Goal: Answer question/provide support

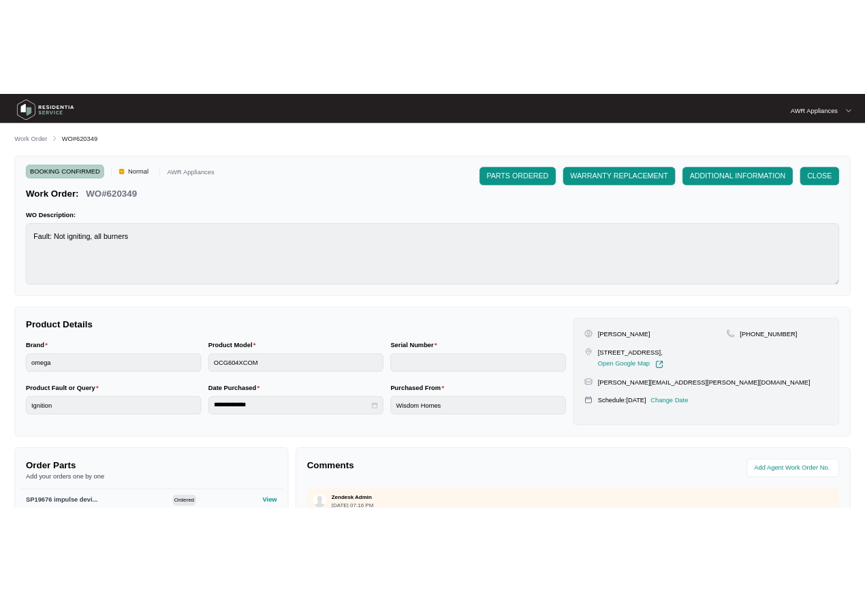
scroll to position [204, 0]
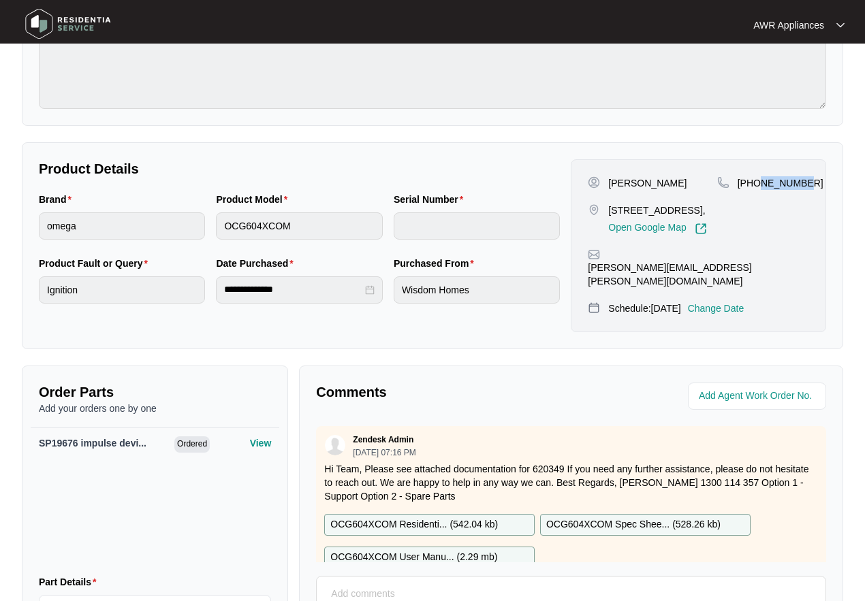
click at [36, 25] on img at bounding box center [67, 23] width 95 height 41
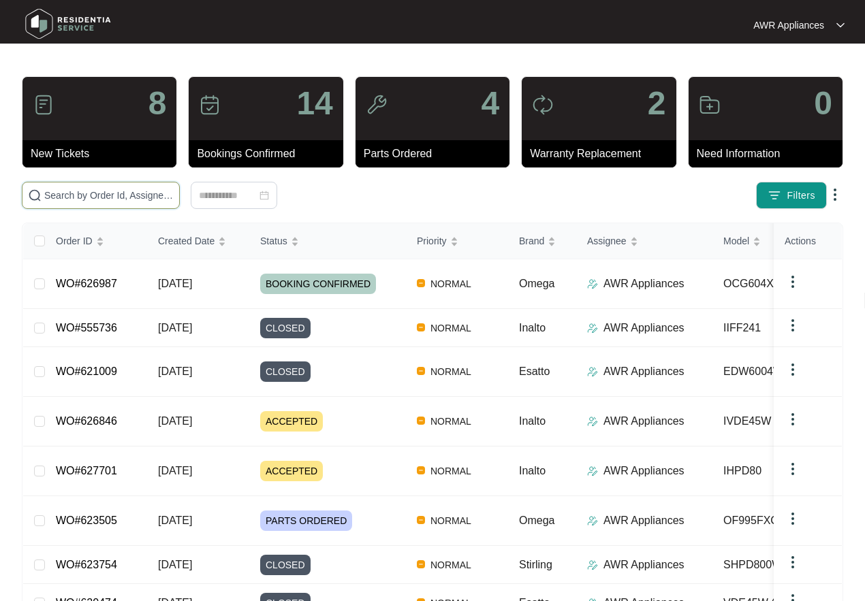
click at [71, 194] on input "text" at bounding box center [108, 195] width 129 height 15
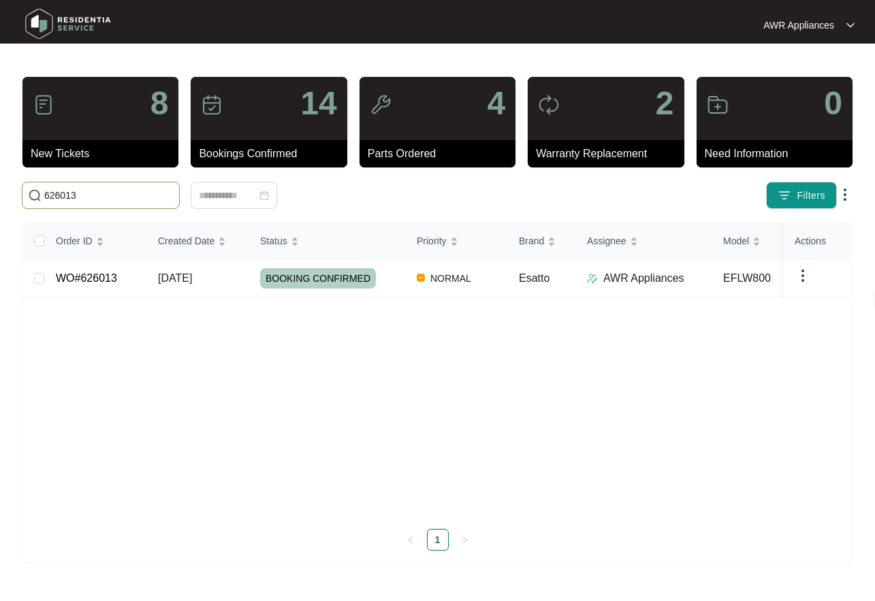
type input "626013"
click at [158, 280] on td "[DATE]" at bounding box center [198, 279] width 102 height 38
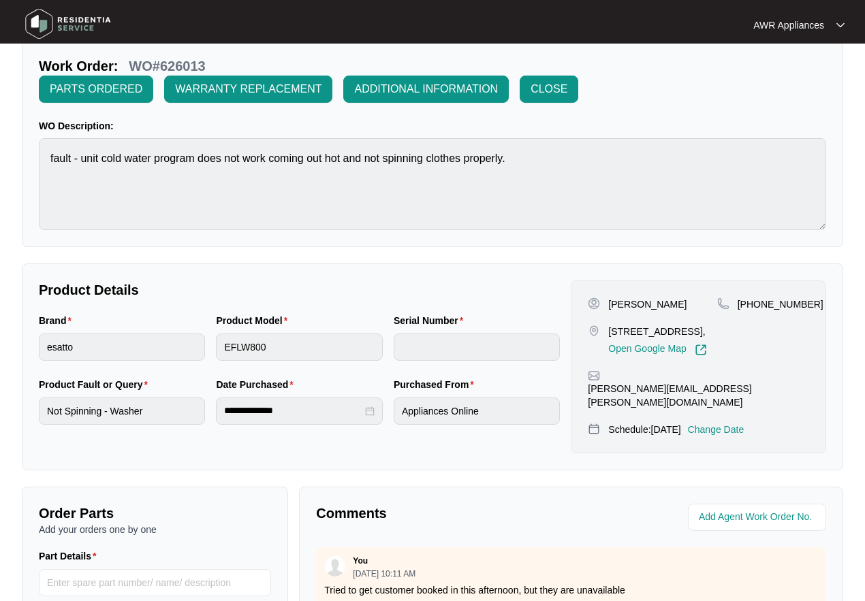
scroll to position [343, 0]
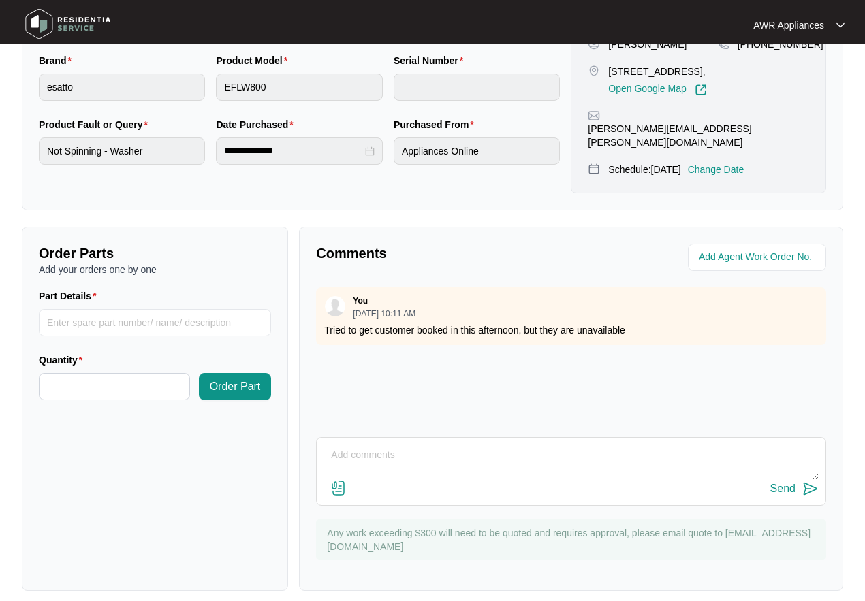
click at [376, 447] on textarea at bounding box center [571, 462] width 495 height 35
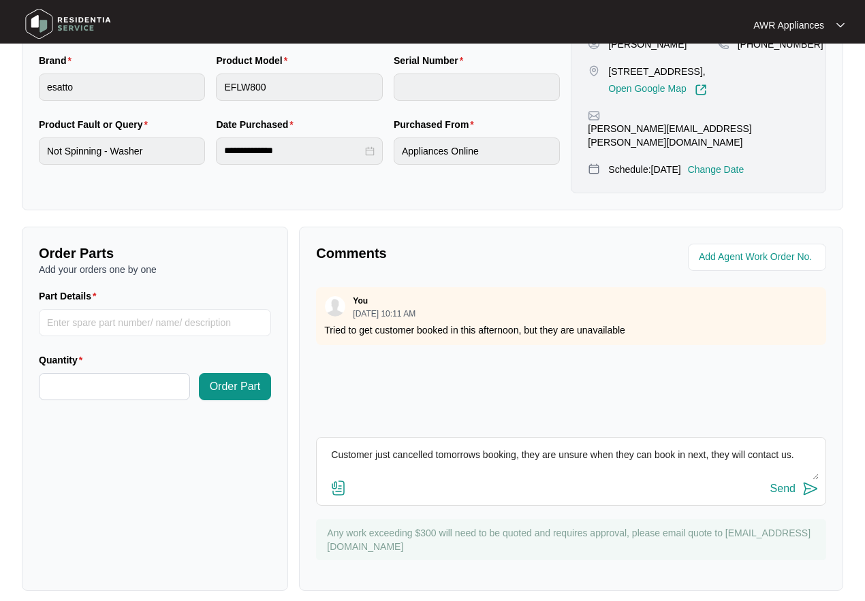
type textarea "Customer just cancelled tomorrows booking, they are unsure when they can book i…"
click at [779, 483] on div "Send" at bounding box center [782, 489] width 25 height 12
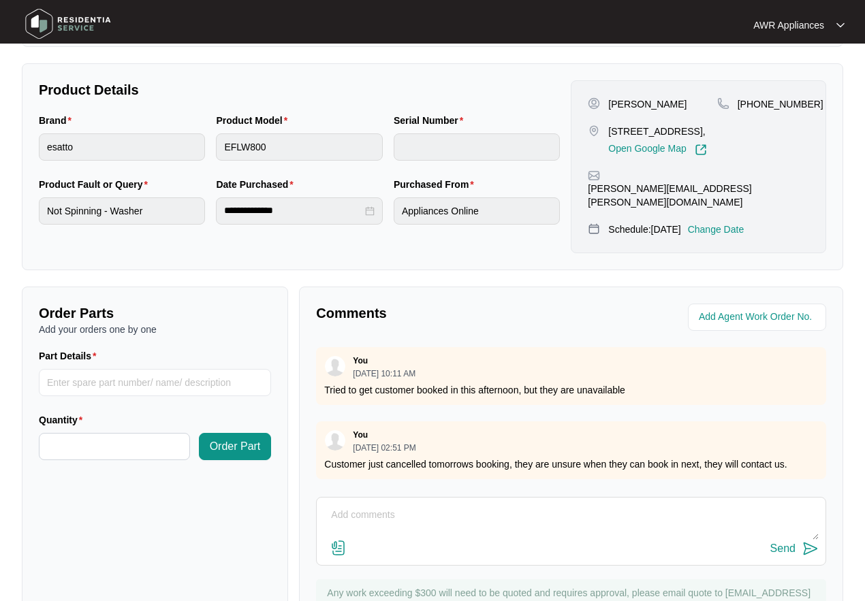
scroll to position [6, 0]
click at [33, 27] on img at bounding box center [67, 23] width 95 height 41
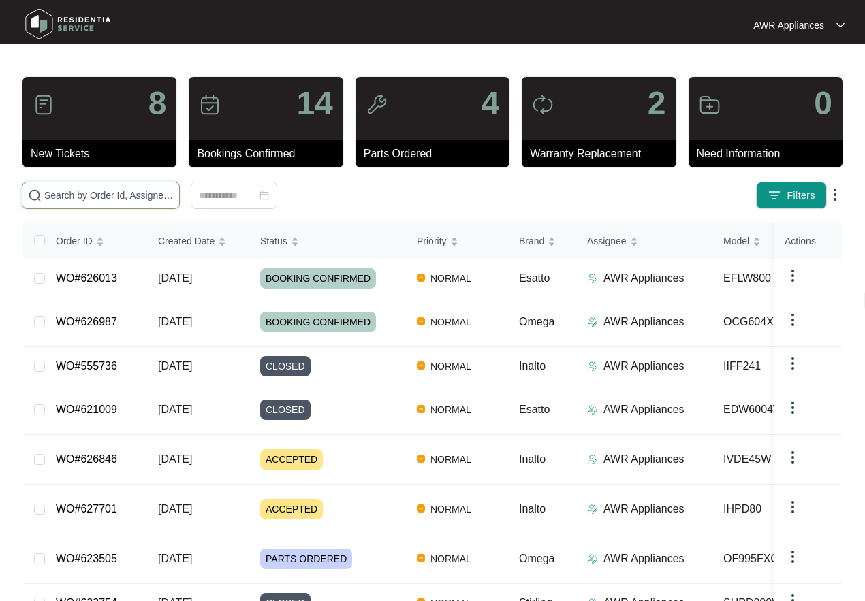
click at [82, 191] on input "text" at bounding box center [108, 195] width 129 height 15
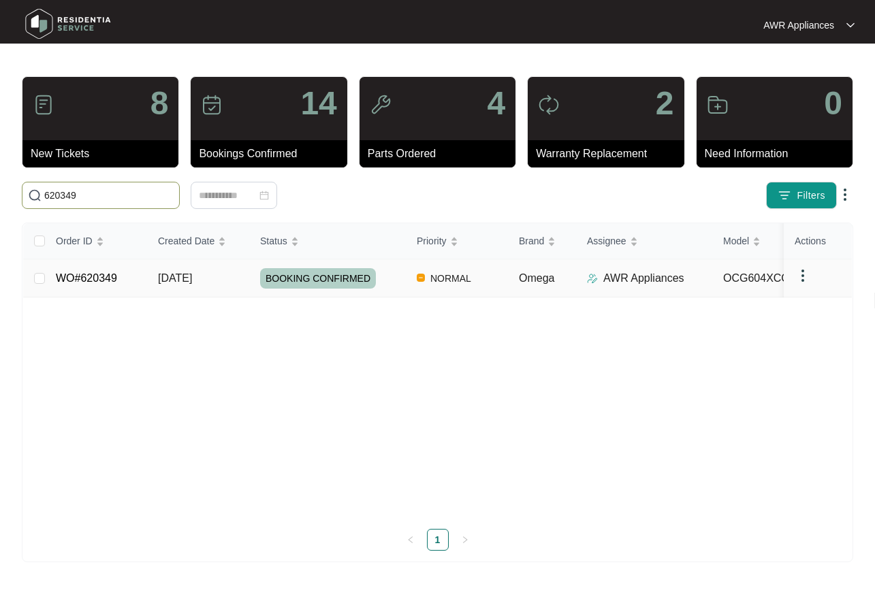
type input "620349"
click at [148, 279] on td "[DATE]" at bounding box center [198, 279] width 102 height 38
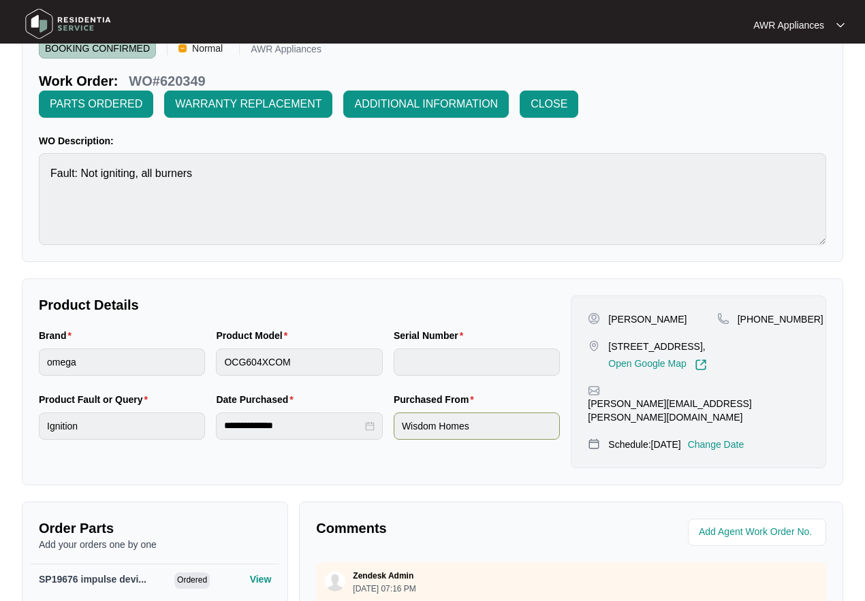
scroll to position [343, 0]
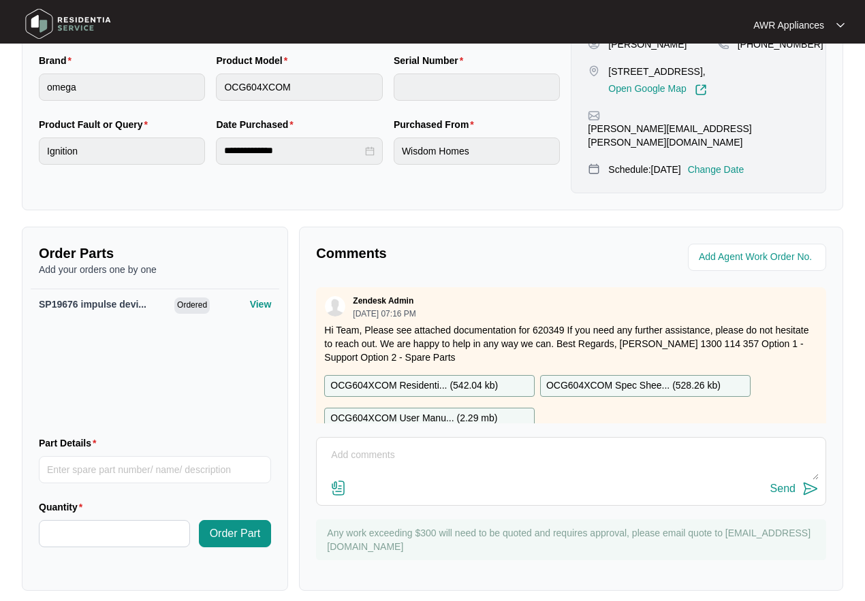
click at [422, 445] on textarea at bounding box center [571, 462] width 495 height 35
type textarea "Hi Team, This was changed to OOW, I am trying to get a hold of landlord for her…"
drag, startPoint x: 448, startPoint y: 444, endPoint x: 467, endPoint y: 429, distance: 24.3
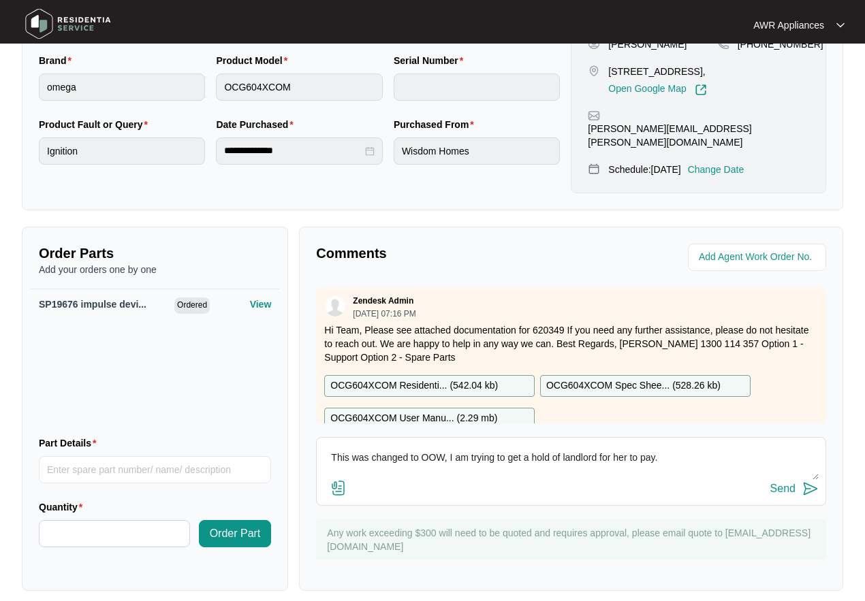
click at [450, 445] on textarea "Hi Team, This was changed to OOW, I am trying to get a hold of landlord for her…" at bounding box center [571, 462] width 495 height 35
drag, startPoint x: 329, startPoint y: 441, endPoint x: 471, endPoint y: 469, distance: 144.4
click at [423, 475] on div "Hi Team, This was changed to OOW, I am trying to get a hold of landlord for her…" at bounding box center [571, 471] width 510 height 69
drag, startPoint x: 499, startPoint y: 464, endPoint x: 509, endPoint y: 462, distance: 10.3
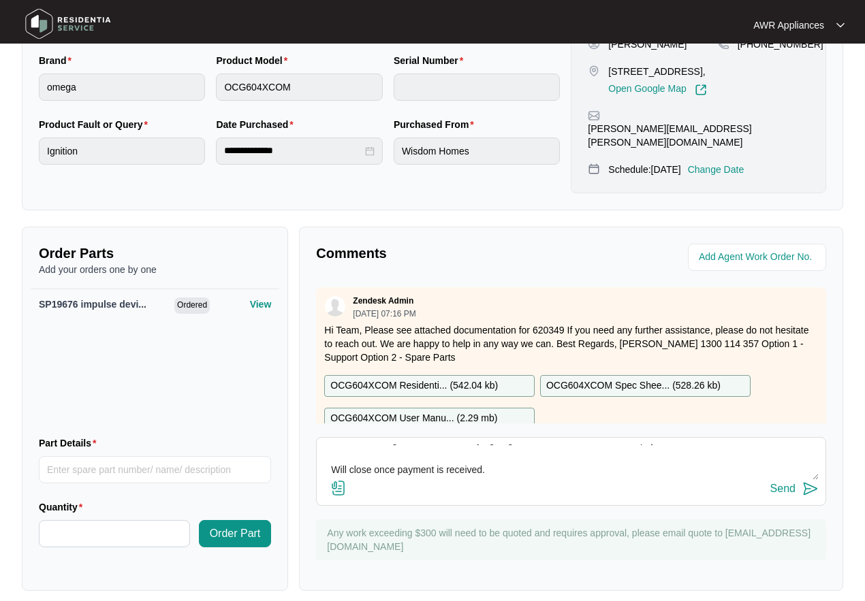
click at [509, 462] on textarea "Hi Team, This was changed to OOW, I am trying to get a hold of landlord for her…" at bounding box center [571, 462] width 495 height 35
click at [499, 461] on textarea "Hi Team, This was changed to OOW, I am trying to get a hold of landlord for her…" at bounding box center [571, 462] width 495 height 35
drag, startPoint x: 331, startPoint y: 442, endPoint x: 513, endPoint y: 467, distance: 183.5
click at [513, 467] on textarea "Hi Team, This was changed to OOW, I am trying to get a hold of landlord for her…" at bounding box center [571, 462] width 495 height 35
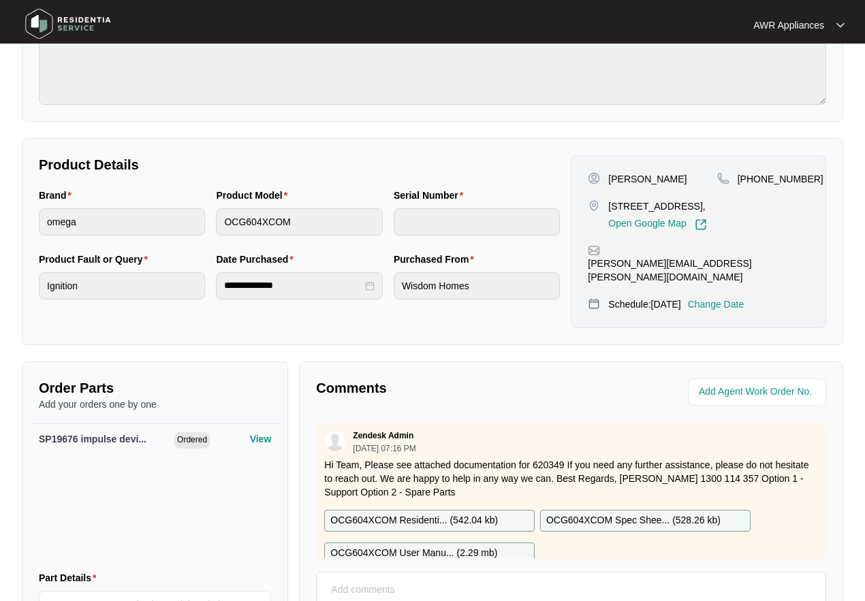
scroll to position [0, 0]
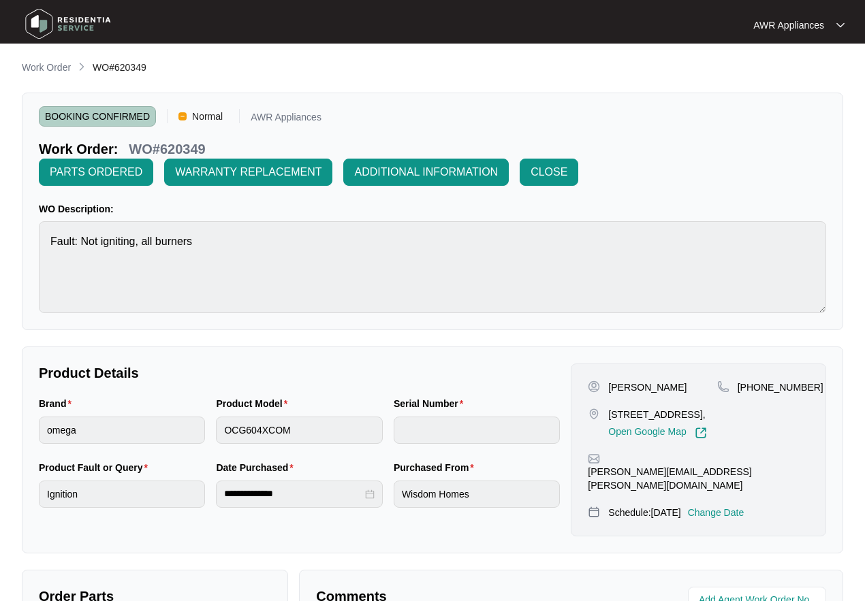
click at [37, 24] on img at bounding box center [67, 23] width 95 height 41
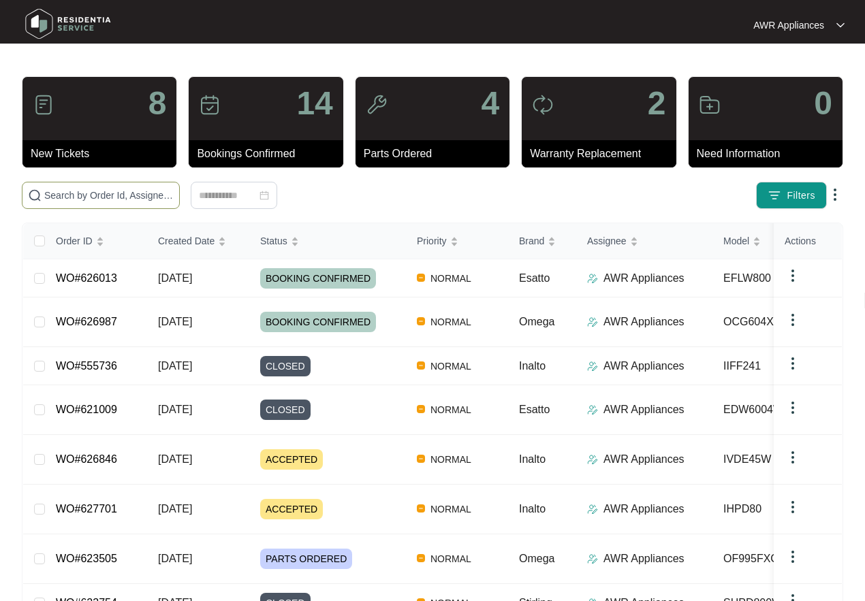
click at [55, 195] on input "text" at bounding box center [108, 195] width 129 height 15
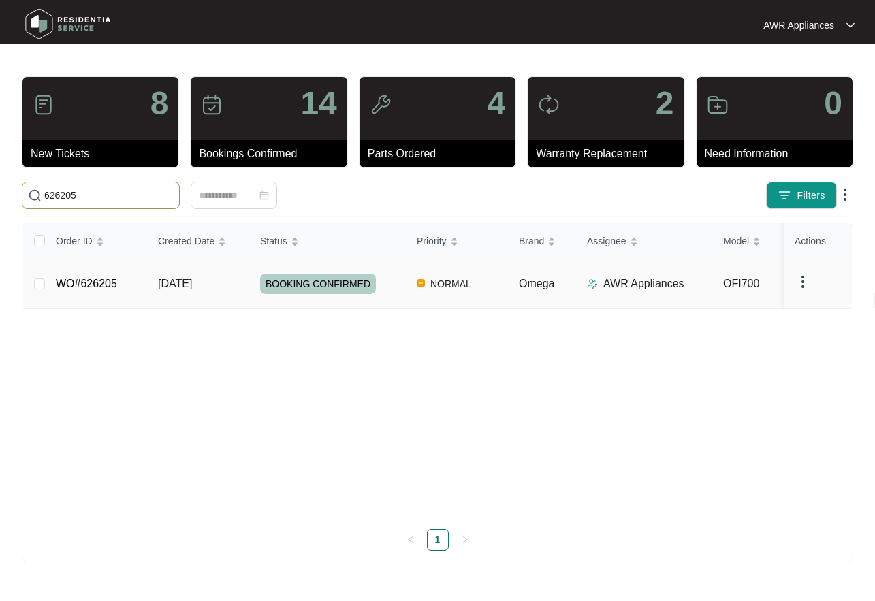
type input "626205"
click at [168, 282] on span "[DATE]" at bounding box center [175, 284] width 34 height 12
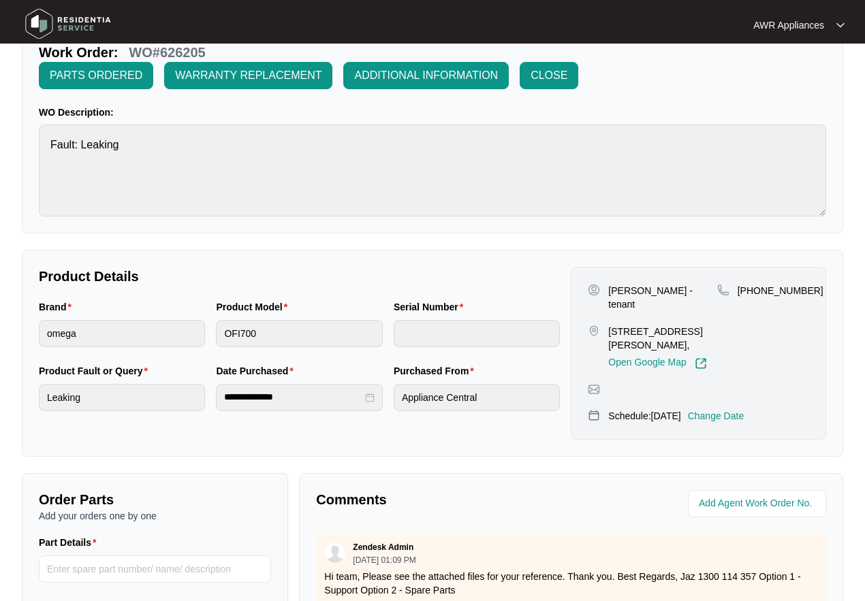
scroll to position [343, 0]
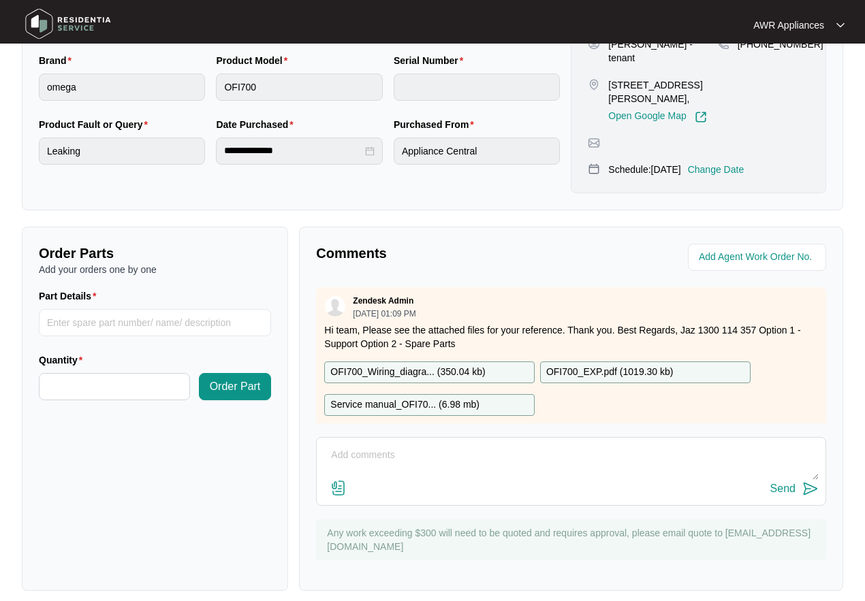
click at [372, 445] on textarea at bounding box center [571, 462] width 495 height 35
type textarea "Changed to OOW due to a blockage."
click at [788, 483] on div "Send" at bounding box center [782, 489] width 25 height 12
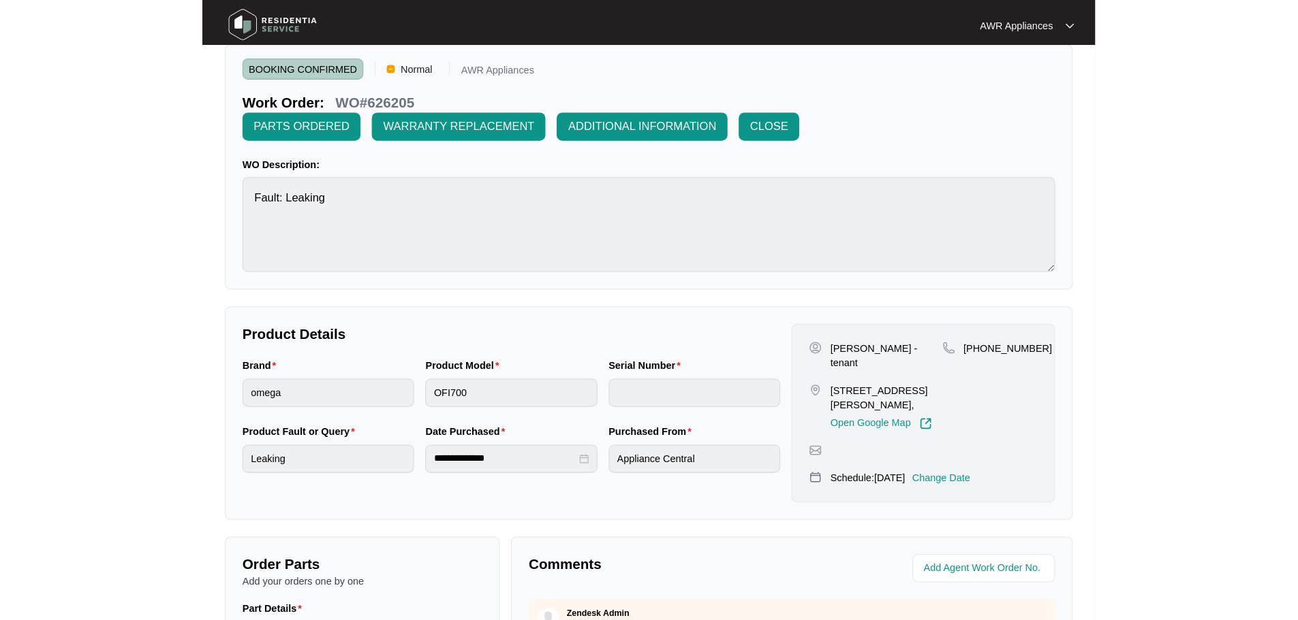
scroll to position [3, 0]
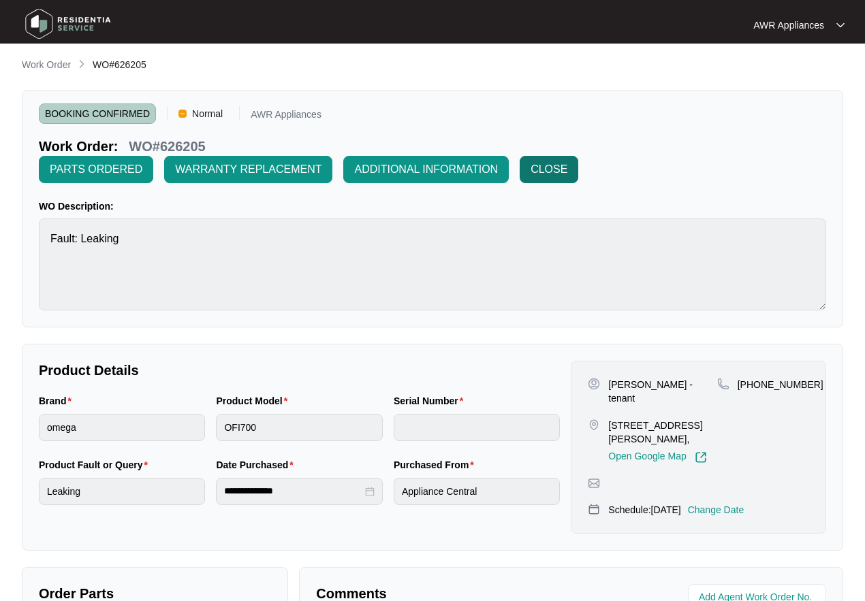
click at [555, 167] on span "CLOSE" at bounding box center [549, 169] width 37 height 16
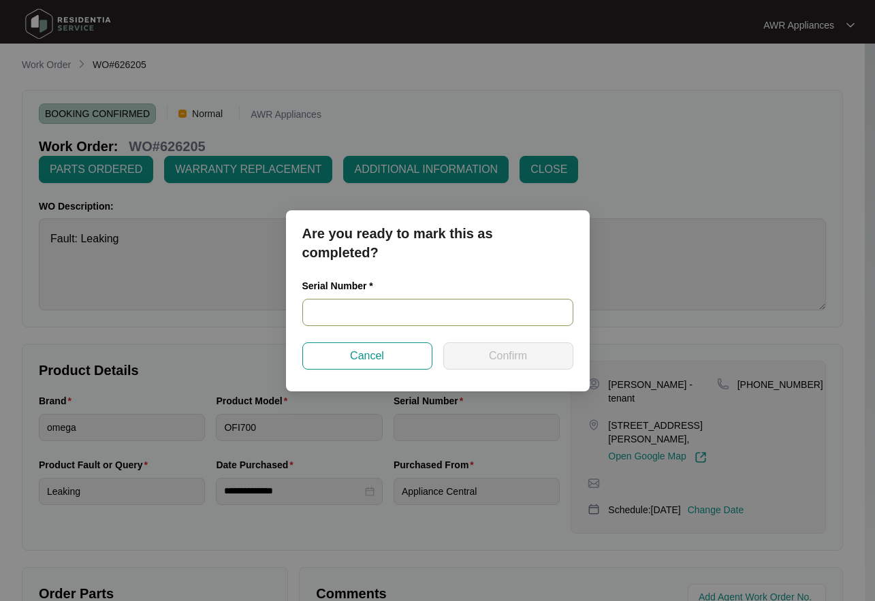
click at [311, 310] on input "text" at bounding box center [437, 312] width 271 height 27
type input "n/a"
click at [542, 363] on button "Confirm" at bounding box center [508, 356] width 130 height 27
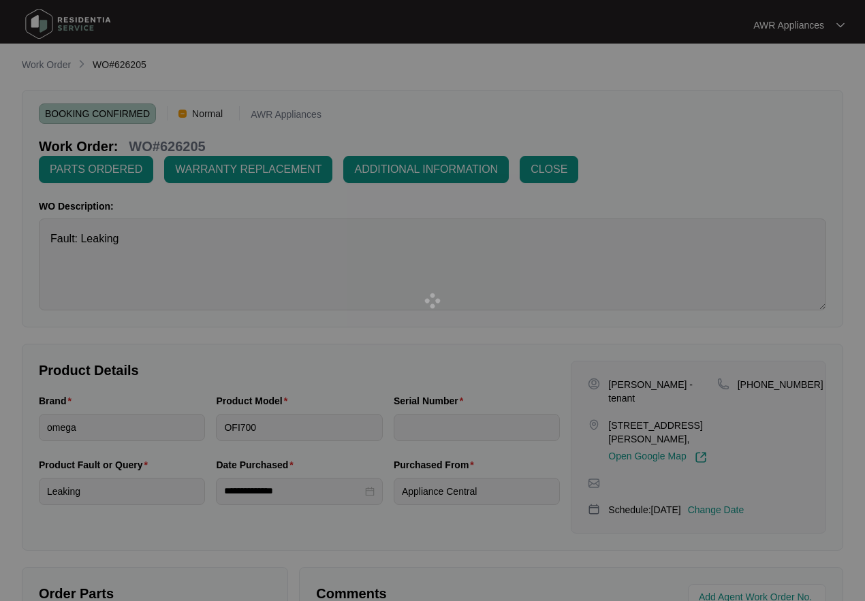
type input "n/a"
